Goal: Use online tool/utility: Utilize a website feature to perform a specific function

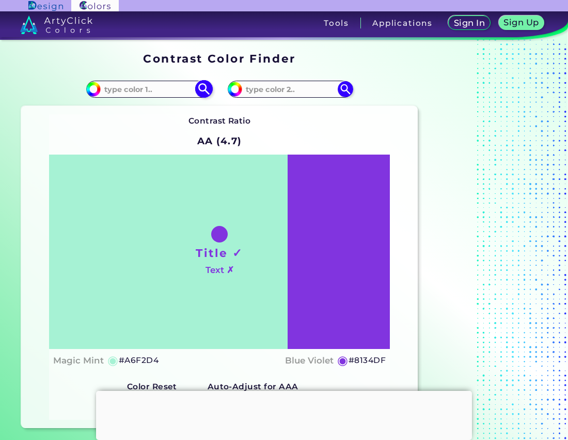
click at [146, 86] on input at bounding box center [149, 89] width 96 height 14
paste input "8682C1"
type input "8682C1"
click at [358, 119] on div "Contrast Ratio AA (4.7) Title ✓ Text ✗ Magic Mint ◉ #A6F2D4 ◉" at bounding box center [219, 266] width 341 height 305
click at [416, 125] on div "Contrast Ratio AA (4.7) Title ✓ Text ✗ Magic Mint ◉ #A6F2D4 Blue Violet ◉ #8134…" at bounding box center [219, 267] width 397 height 322
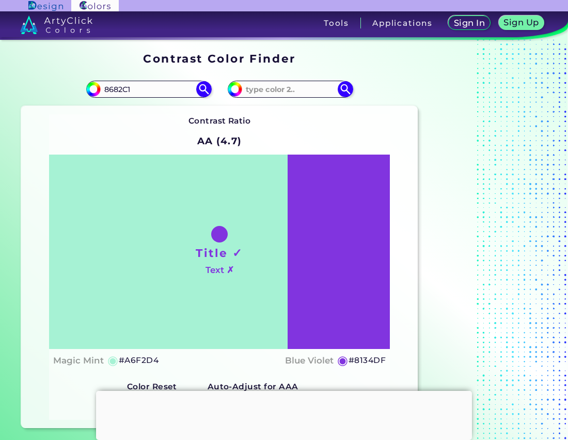
scroll to position [2, 0]
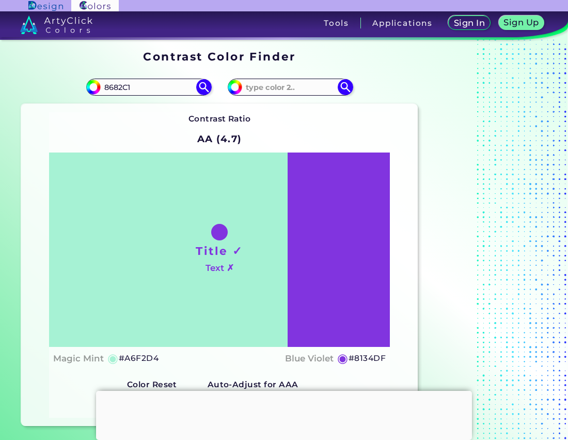
click at [278, 406] on h5 "Color 2" at bounding box center [286, 402] width 30 height 8
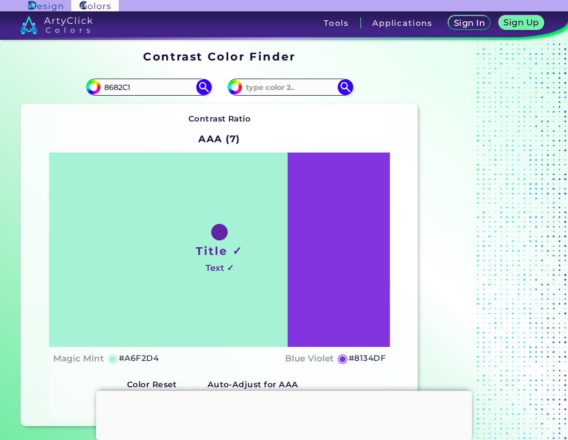
click at [343, 401] on div "Contrast Ratio AAA (7) Title ✓ Text ✓ Magic Mint ◉ #A6F2D4 ◉" at bounding box center [219, 264] width 341 height 305
click at [232, 406] on h5 "Color 1 & 2" at bounding box center [227, 402] width 44 height 8
click at [219, 406] on h5 "Color 1 & 2" at bounding box center [227, 402] width 44 height 8
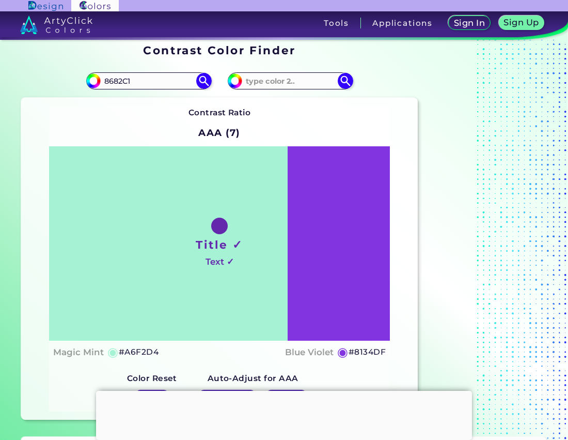
scroll to position [0, 0]
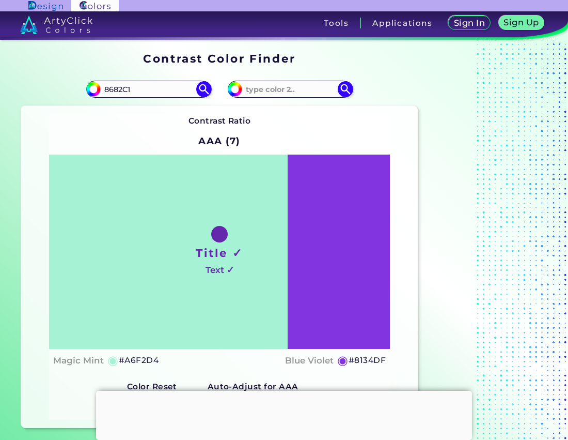
click at [126, 365] on h5 "#A6F2D4" at bounding box center [139, 359] width 40 height 13
click at [126, 365] on h5 "#A6F2D4 copied" at bounding box center [139, 359] width 40 height 13
copy h5 "A6F2D4 copied"
click at [136, 367] on h5 "#A6F2D4 copied copied" at bounding box center [139, 359] width 40 height 13
click at [276, 90] on input at bounding box center [290, 89] width 96 height 14
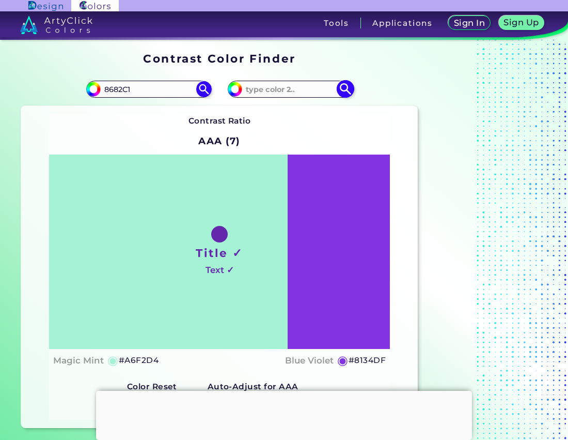
click at [276, 90] on input at bounding box center [290, 89] width 96 height 14
type input "000000"
click at [266, 118] on div "Contrast Ratio AAA (7) Title ✓ Text ✓ Magic Mint ◉ #A6F2D4 ◉" at bounding box center [219, 266] width 341 height 305
click at [396, 186] on div "Contrast Ratio AAA (7) Title ✓ Text ✓ Magic Mint ◉ #A6F2D4 Blue Violet ◉ #8134DF" at bounding box center [219, 267] width 397 height 322
click at [160, 408] on h5 "Reset" at bounding box center [152, 404] width 23 height 8
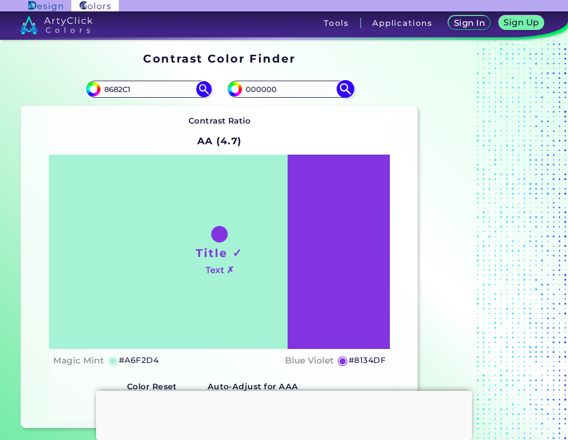
click at [288, 89] on input "000000" at bounding box center [290, 89] width 96 height 14
click at [234, 89] on input "#8134df" at bounding box center [233, 87] width 13 height 13
type input "#ffffff"
click at [306, 118] on div "Contrast Ratio AA (4.7) Title ✓ Text ✗ Magic Mint ◉ #A6F2D4 ◉" at bounding box center [219, 266] width 341 height 305
click at [224, 379] on div "Auto-Adjust for AAA Color 1 & 2 Color 2 Auto-Adjust for AA Color 1 & 2 Color 2 …" at bounding box center [219, 395] width 201 height 48
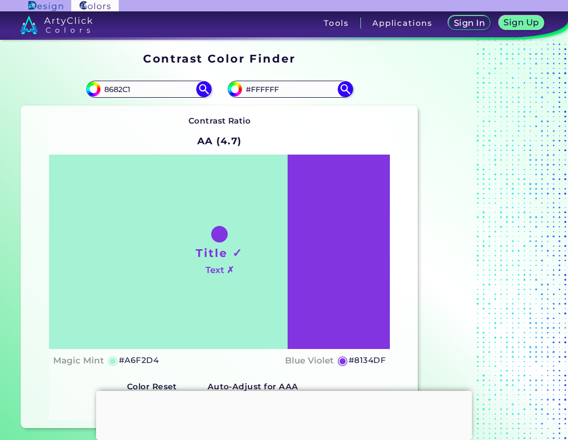
click at [154, 408] on h5 "Reset" at bounding box center [152, 404] width 23 height 8
click at [147, 87] on input "8682C1" at bounding box center [149, 89] width 96 height 14
click at [229, 408] on h5 "Color 1 & 2" at bounding box center [227, 404] width 44 height 8
click at [287, 415] on div "Color 1 & 2 Color 2" at bounding box center [253, 405] width 118 height 22
click at [285, 408] on h5 "Color 2" at bounding box center [286, 404] width 30 height 8
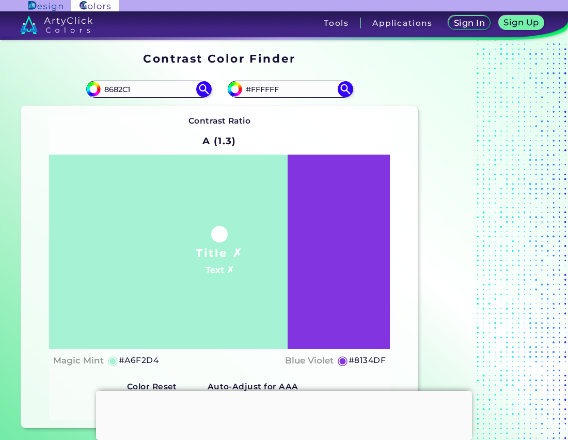
click at [285, 406] on h5 "Color 2" at bounding box center [286, 404] width 30 height 8
drag, startPoint x: 353, startPoint y: 242, endPoint x: 259, endPoint y: 253, distance: 95.2
click at [259, 245] on div "Title ✗ Text ✗" at bounding box center [219, 251] width 341 height 194
click at [131, 363] on h5 "#A6F2D4" at bounding box center [139, 359] width 40 height 13
click at [172, 88] on input "8682C1" at bounding box center [149, 89] width 96 height 14
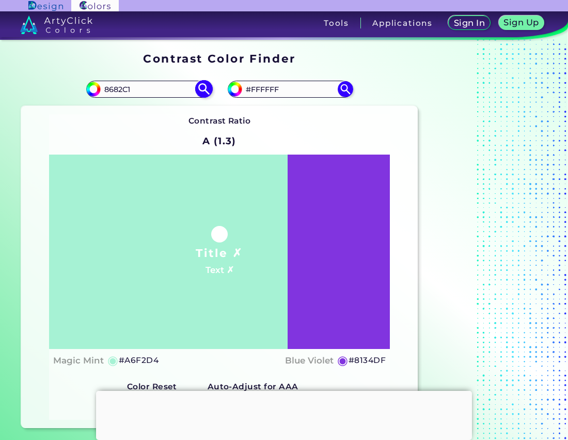
click at [172, 88] on input "8682C1" at bounding box center [149, 89] width 96 height 14
click at [276, 81] on div "#ffffff #FFFFFF" at bounding box center [290, 89] width 125 height 17
click at [277, 96] on input "#FFFFFF" at bounding box center [290, 89] width 96 height 14
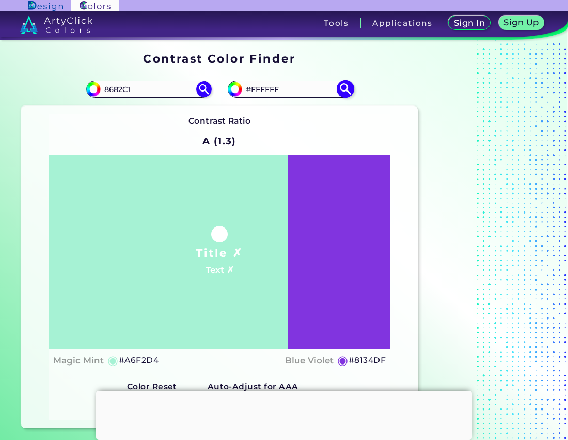
click at [277, 96] on input "#FFFFFF" at bounding box center [290, 89] width 96 height 14
paste input "8682C1"
type input "8682C1"
click at [150, 408] on h5 "Reset" at bounding box center [152, 404] width 23 height 8
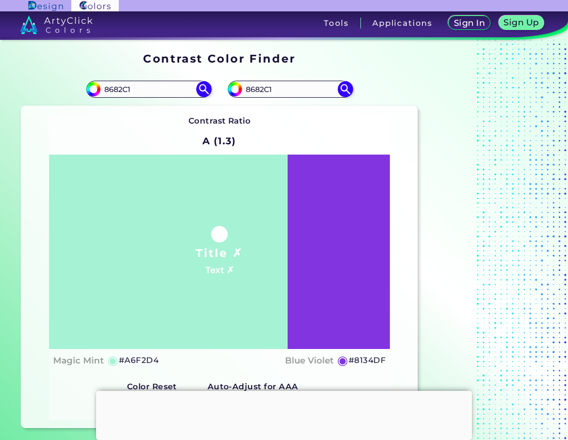
scroll to position [2, 0]
